Goal: Check status: Check status

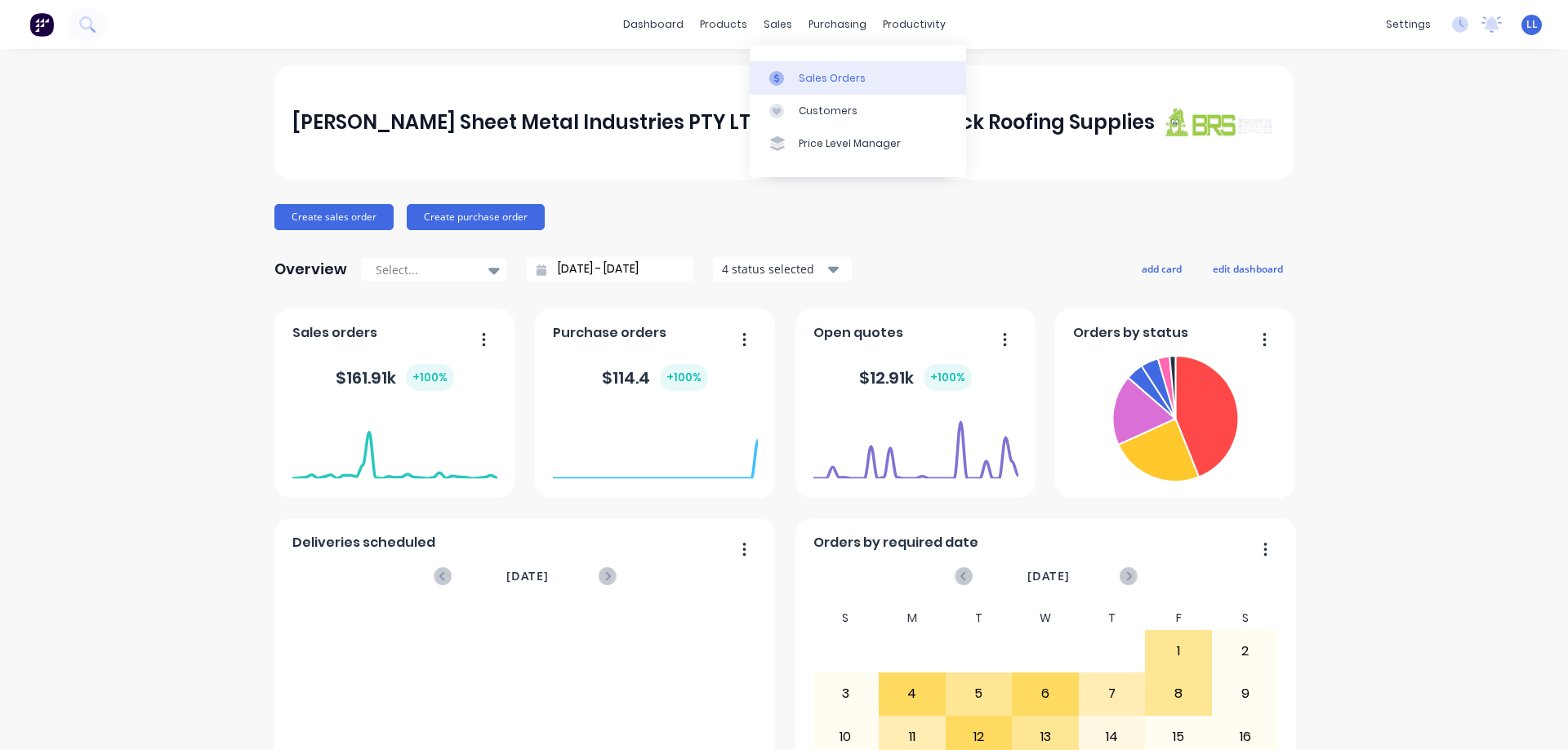
click at [816, 73] on div "Sales Orders" at bounding box center [832, 78] width 67 height 15
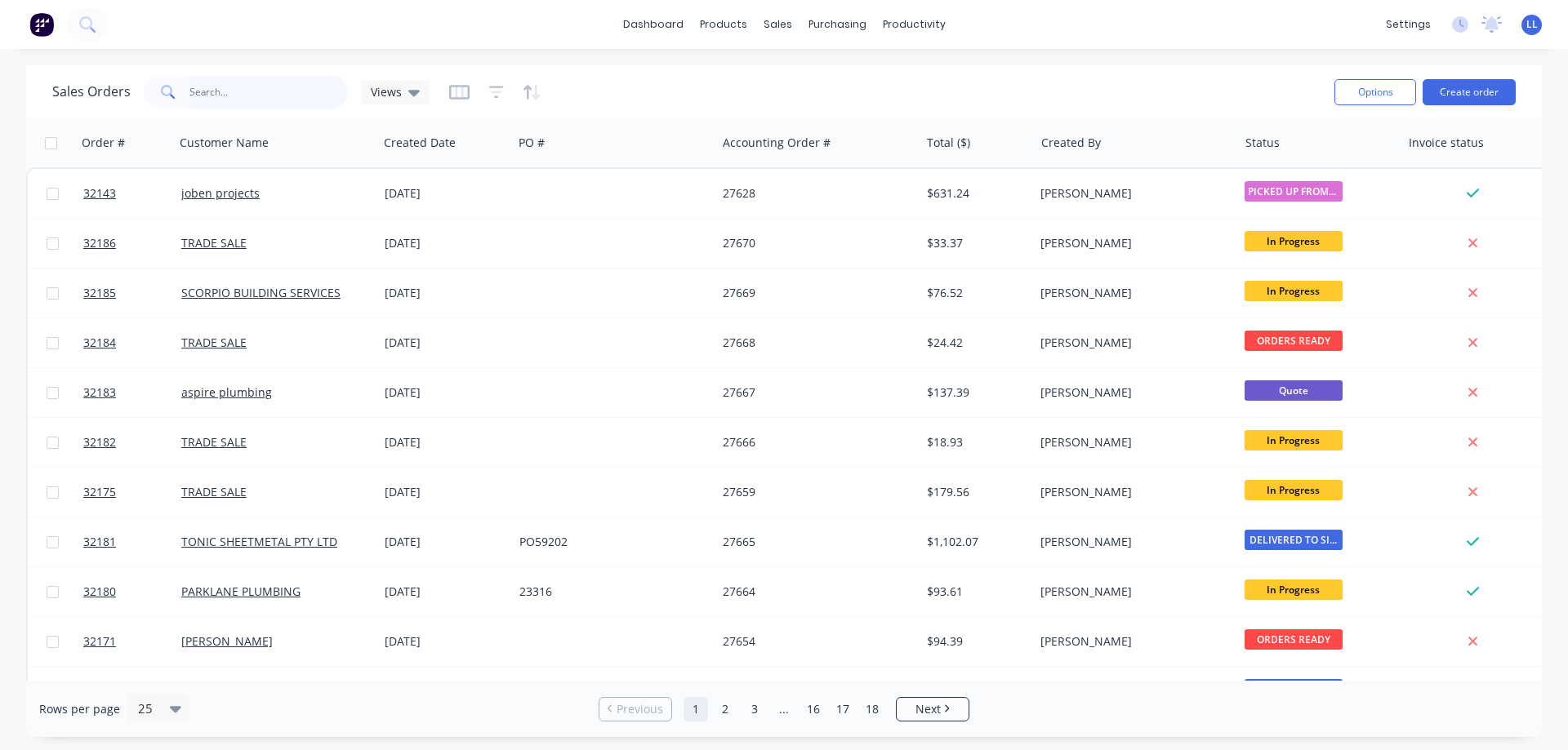
click at [257, 92] on input "text" at bounding box center [269, 91] width 160 height 32
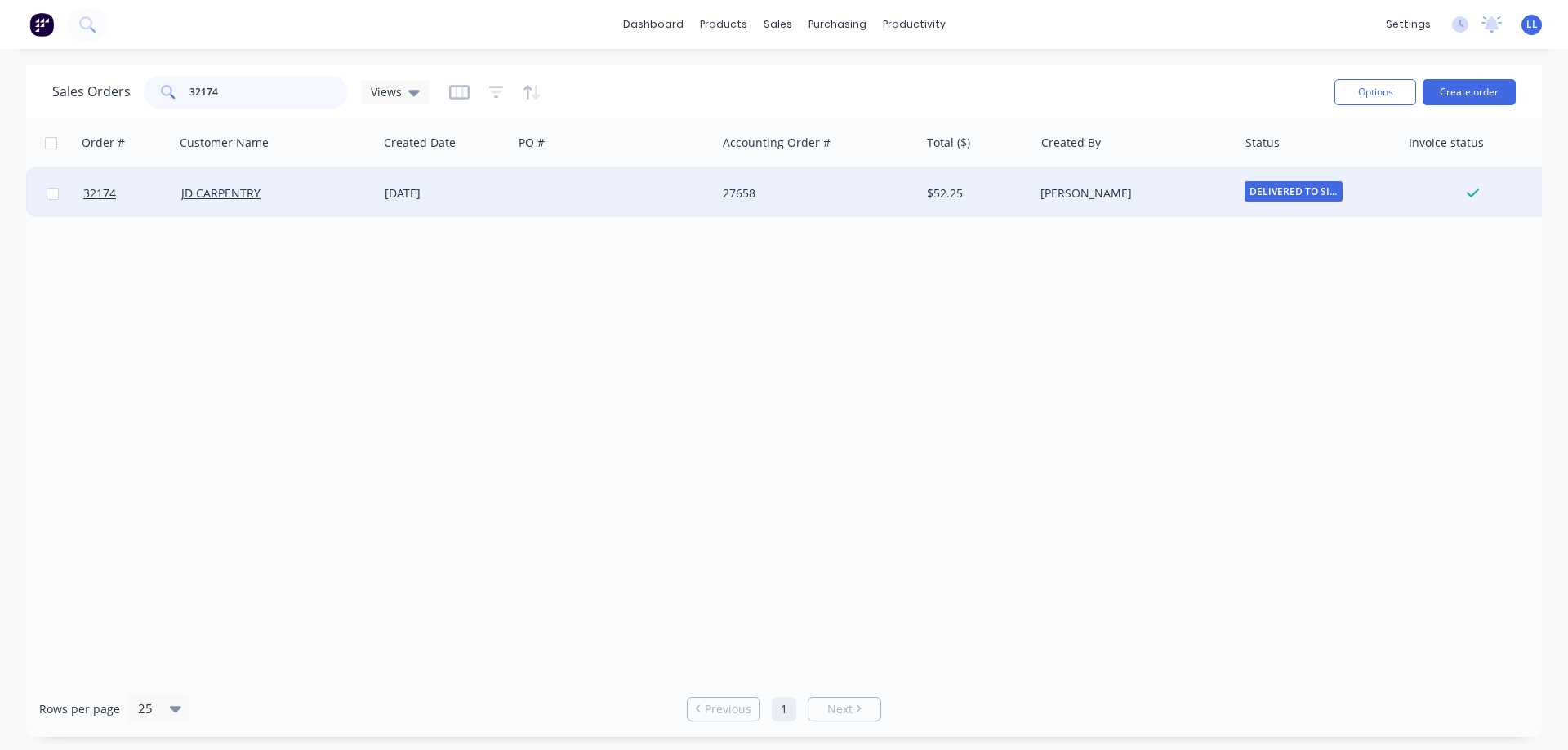
type input "32174"
click at [386, 205] on div "[DATE]" at bounding box center [446, 193] width 135 height 49
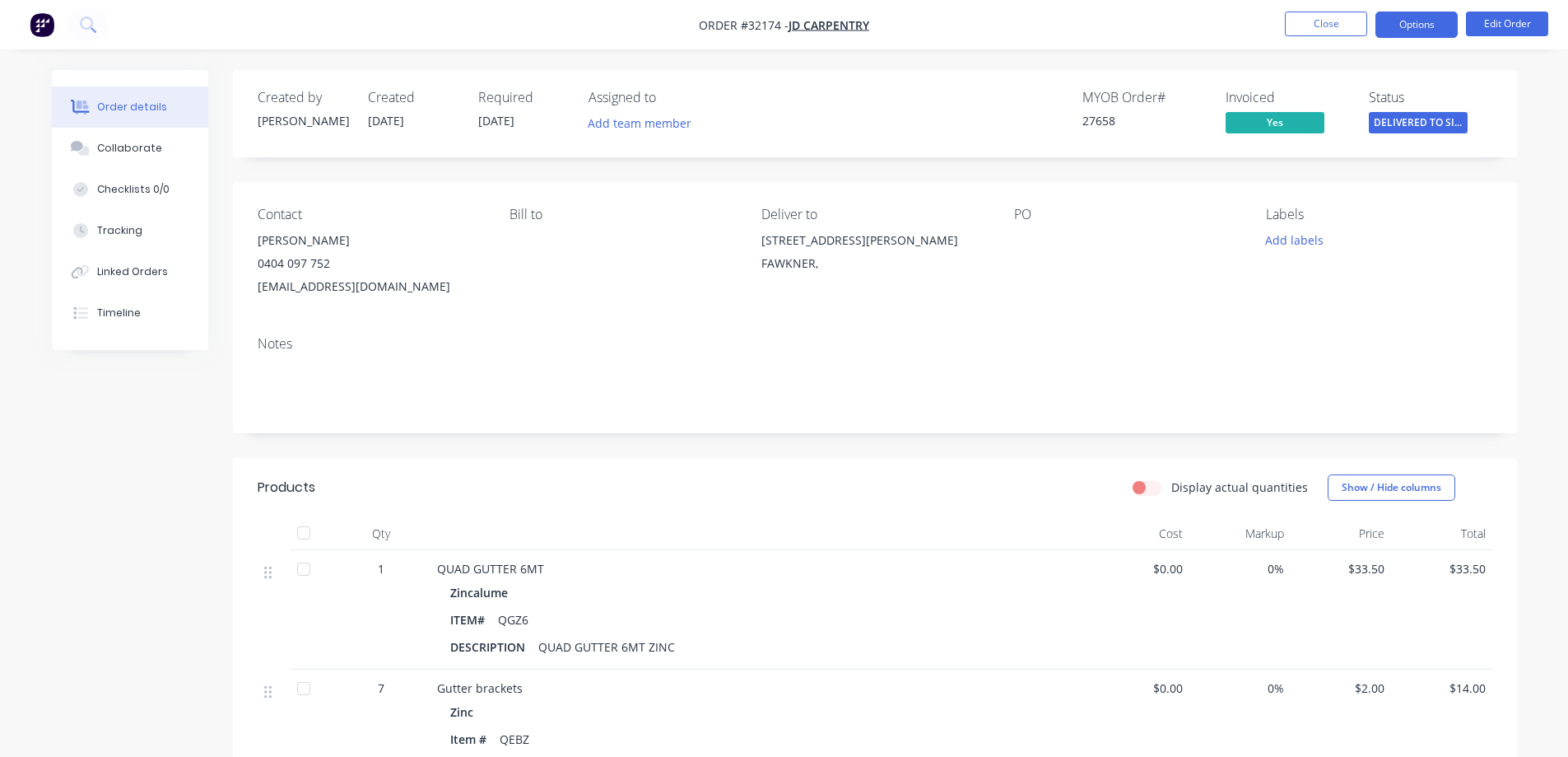
click at [1432, 17] on button "Options" at bounding box center [1416, 24] width 82 height 26
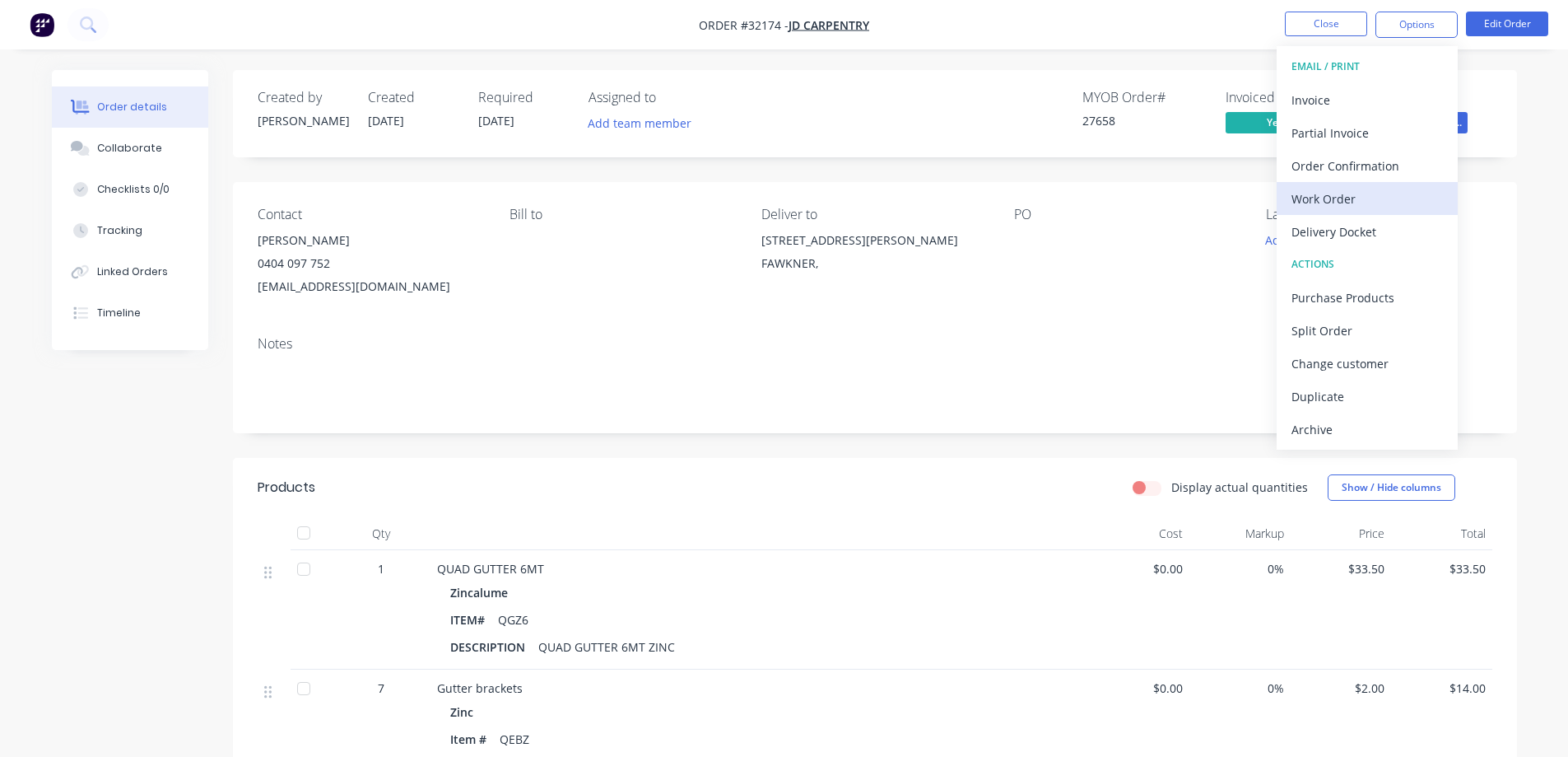
click at [1356, 201] on div "Work Order" at bounding box center [1367, 199] width 152 height 24
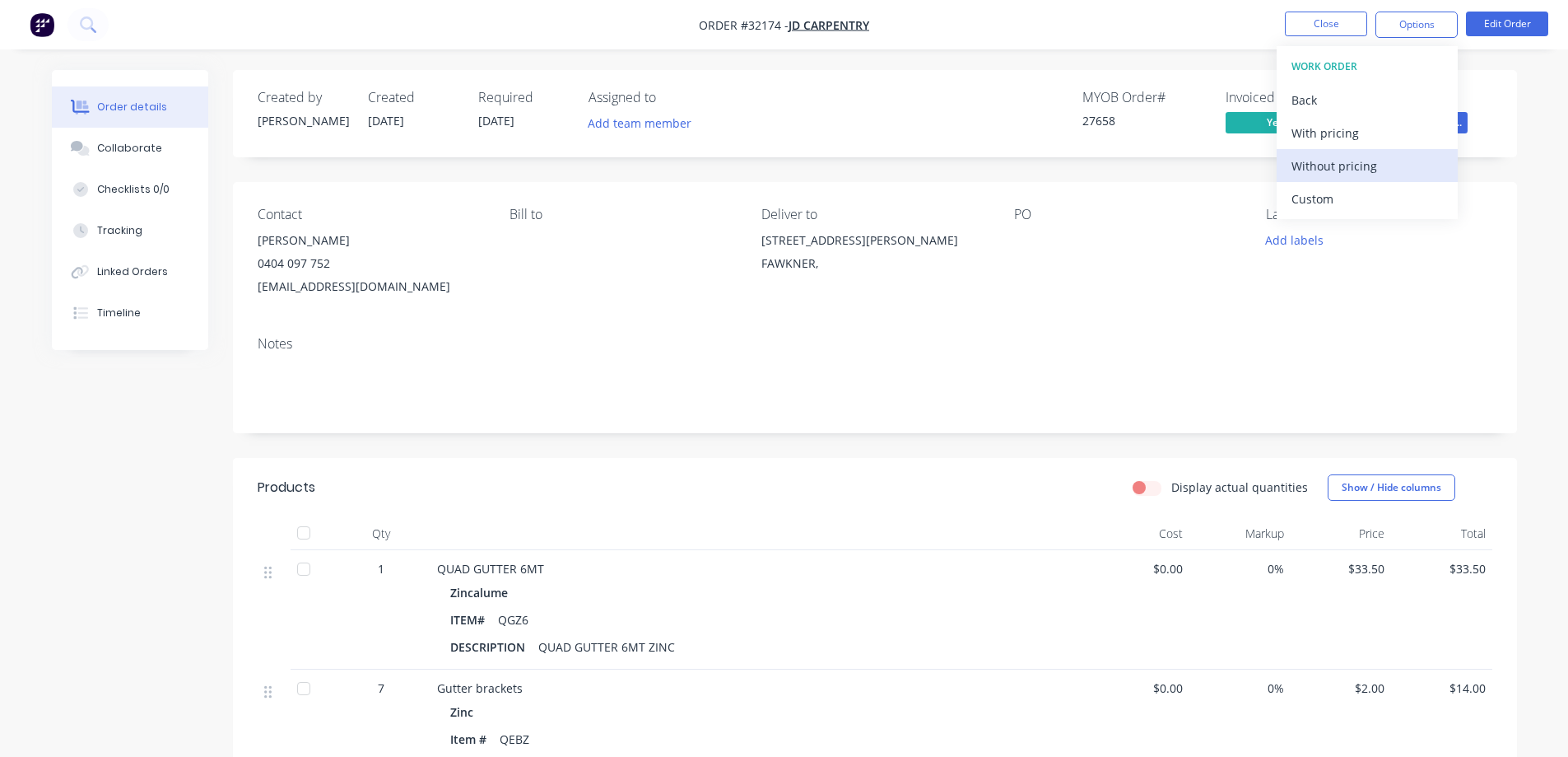
click at [1364, 170] on div "Without pricing" at bounding box center [1367, 166] width 152 height 24
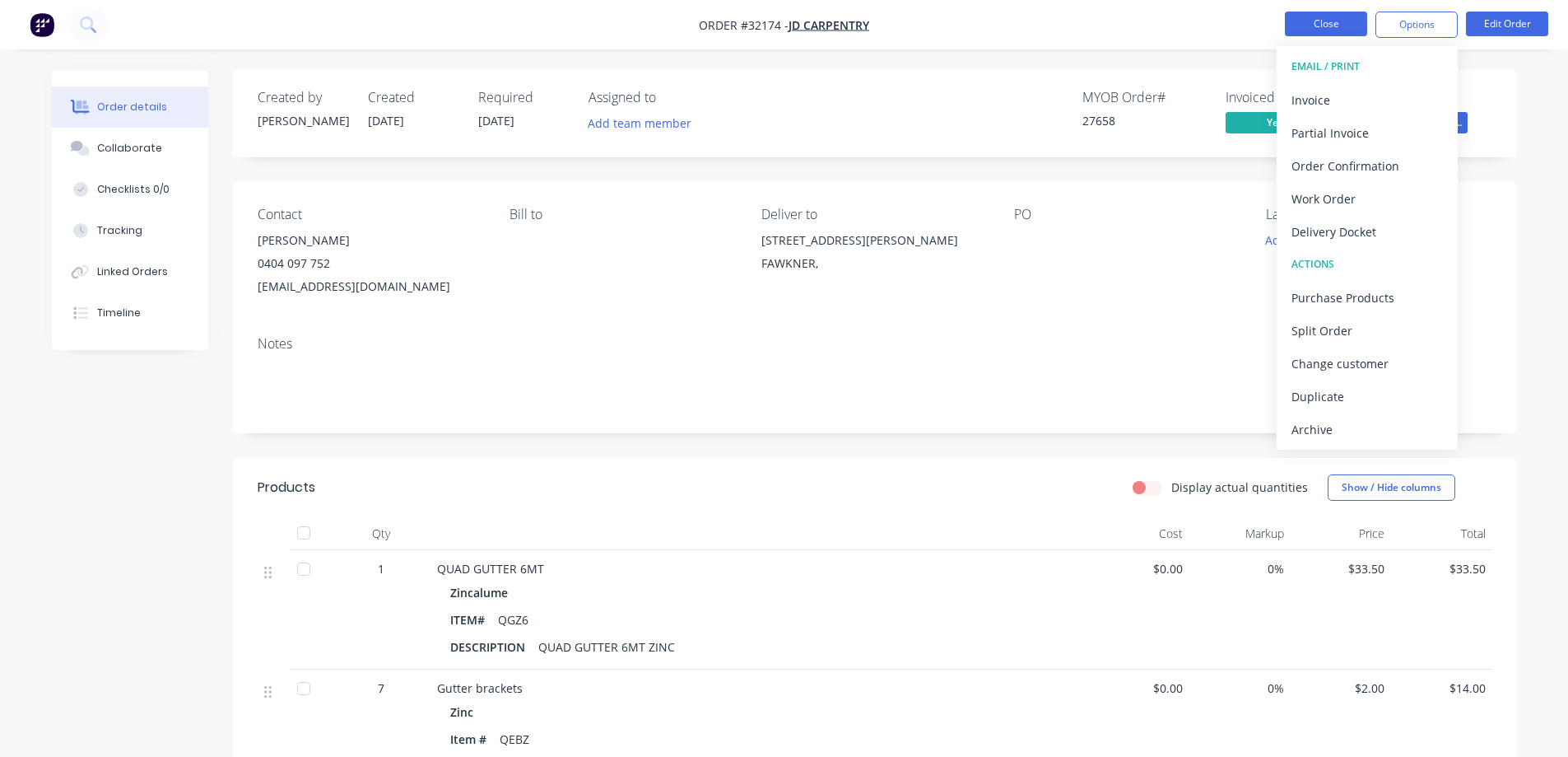
click at [1296, 18] on button "Close" at bounding box center [1326, 23] width 82 height 25
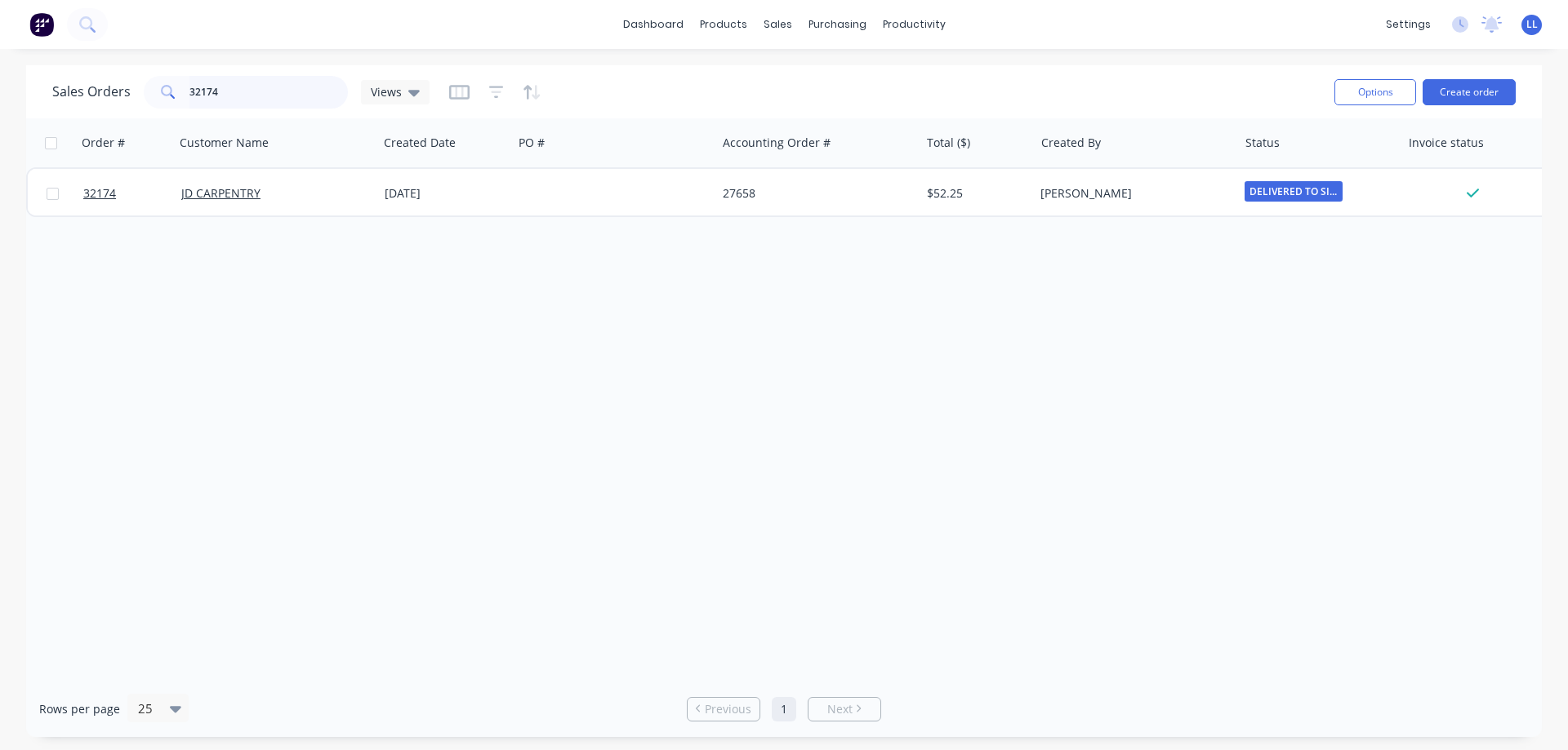
click at [242, 89] on input "32174" at bounding box center [269, 91] width 160 height 32
type input "3"
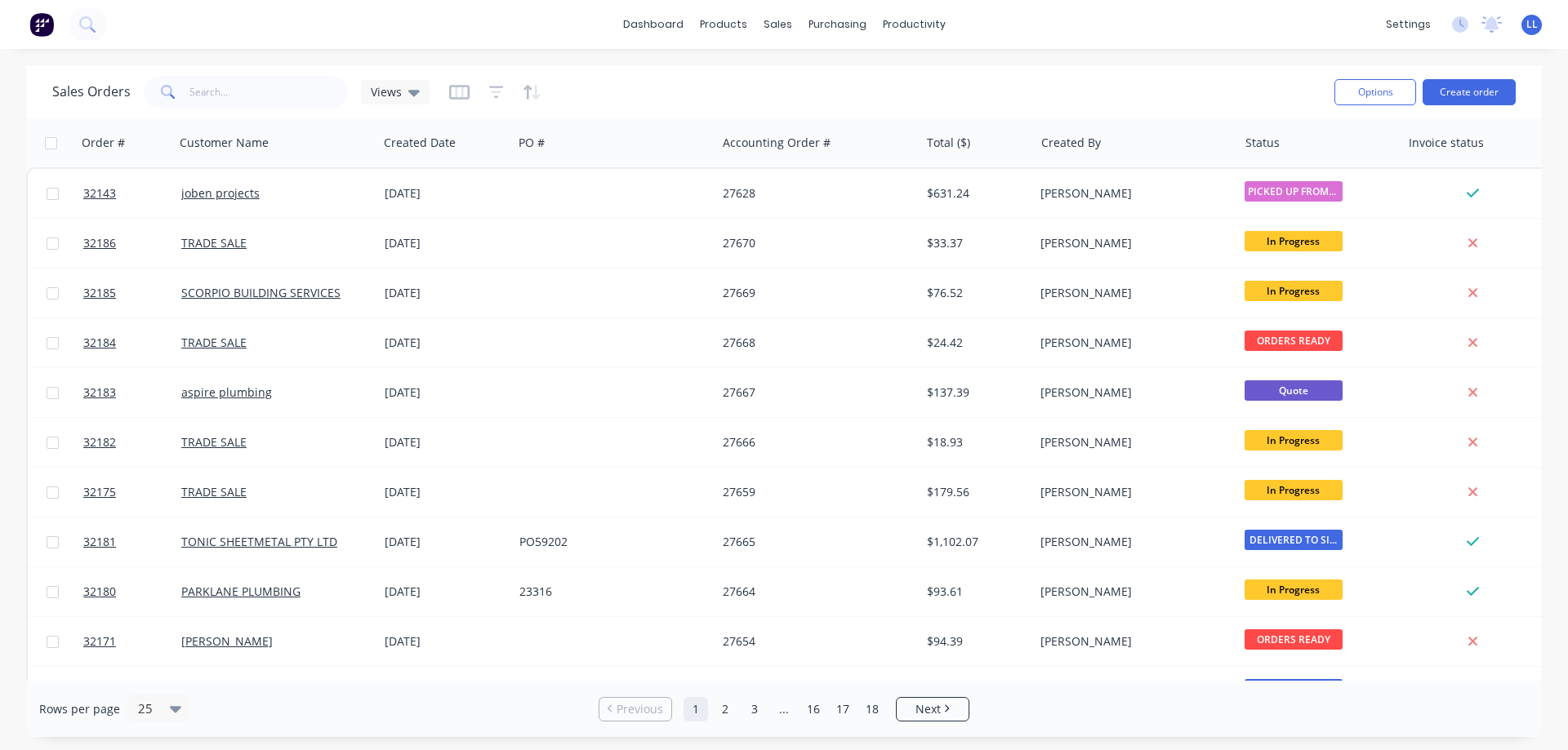
click at [32, 19] on img at bounding box center [42, 24] width 25 height 25
